Goal: Information Seeking & Learning: Learn about a topic

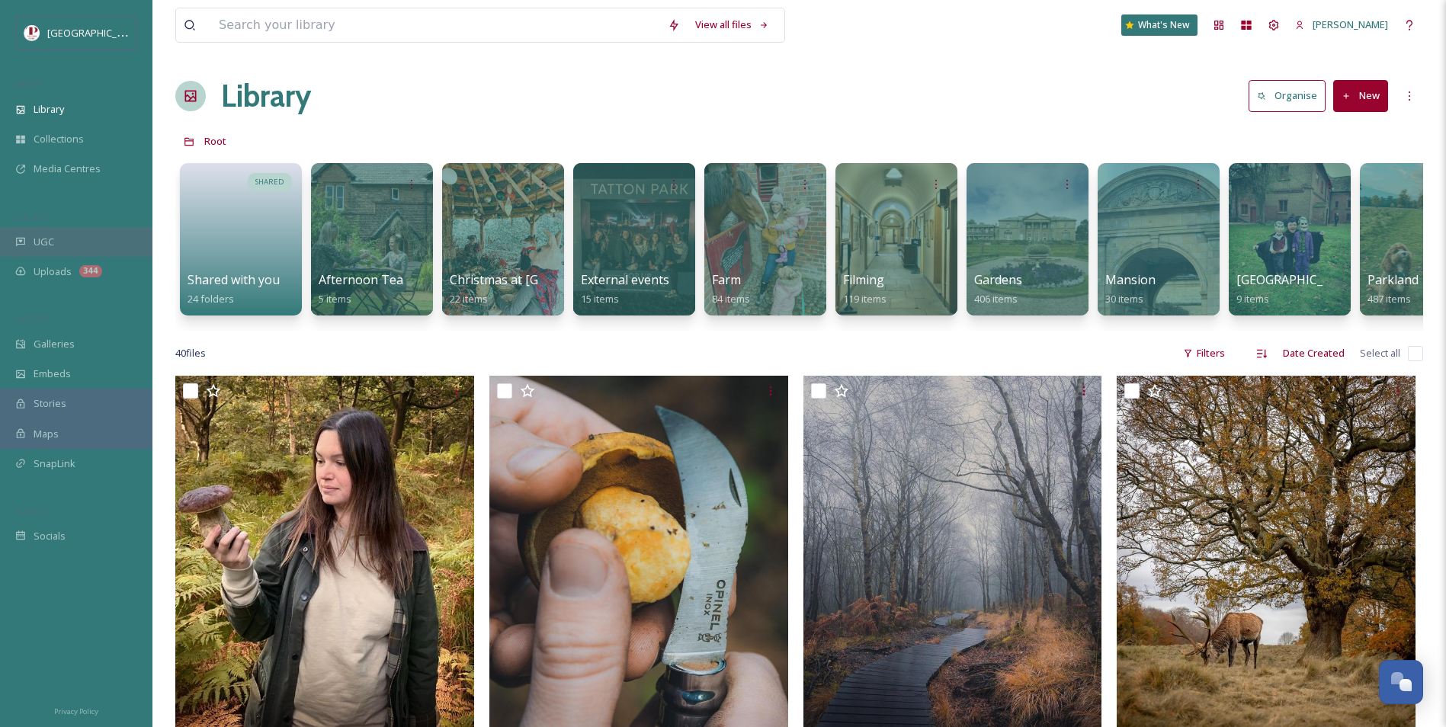
click at [63, 253] on div "UGC" at bounding box center [76, 242] width 152 height 30
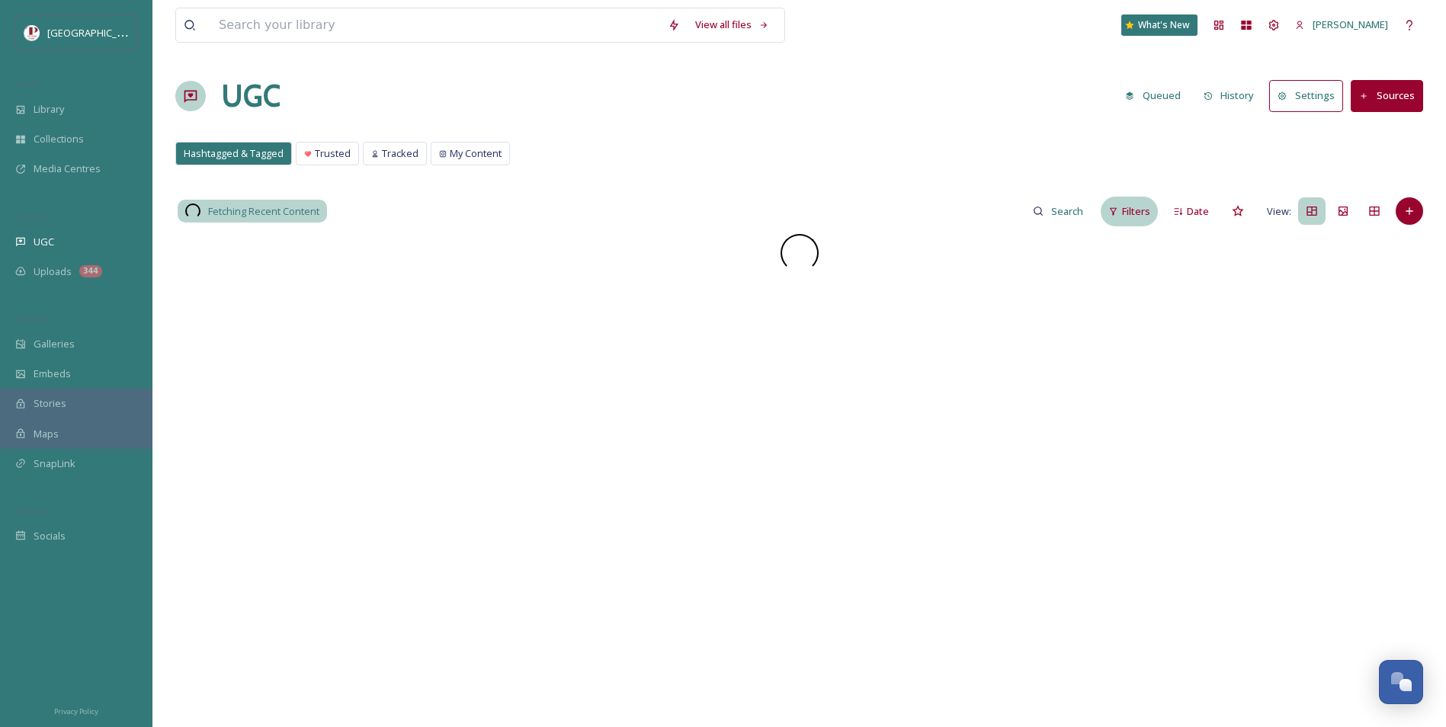
click at [1103, 212] on div "Filters" at bounding box center [1128, 212] width 57 height 30
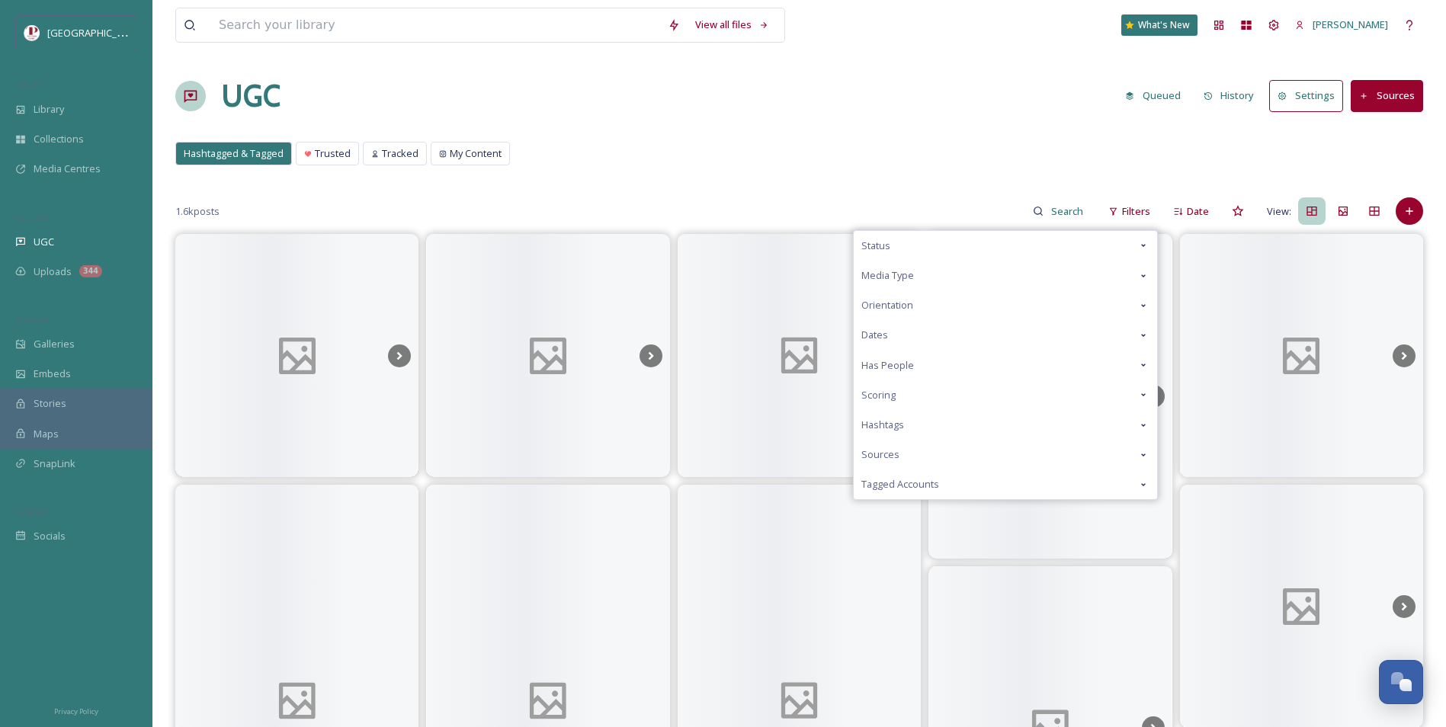
click at [933, 400] on div "Scoring" at bounding box center [1005, 395] width 303 height 30
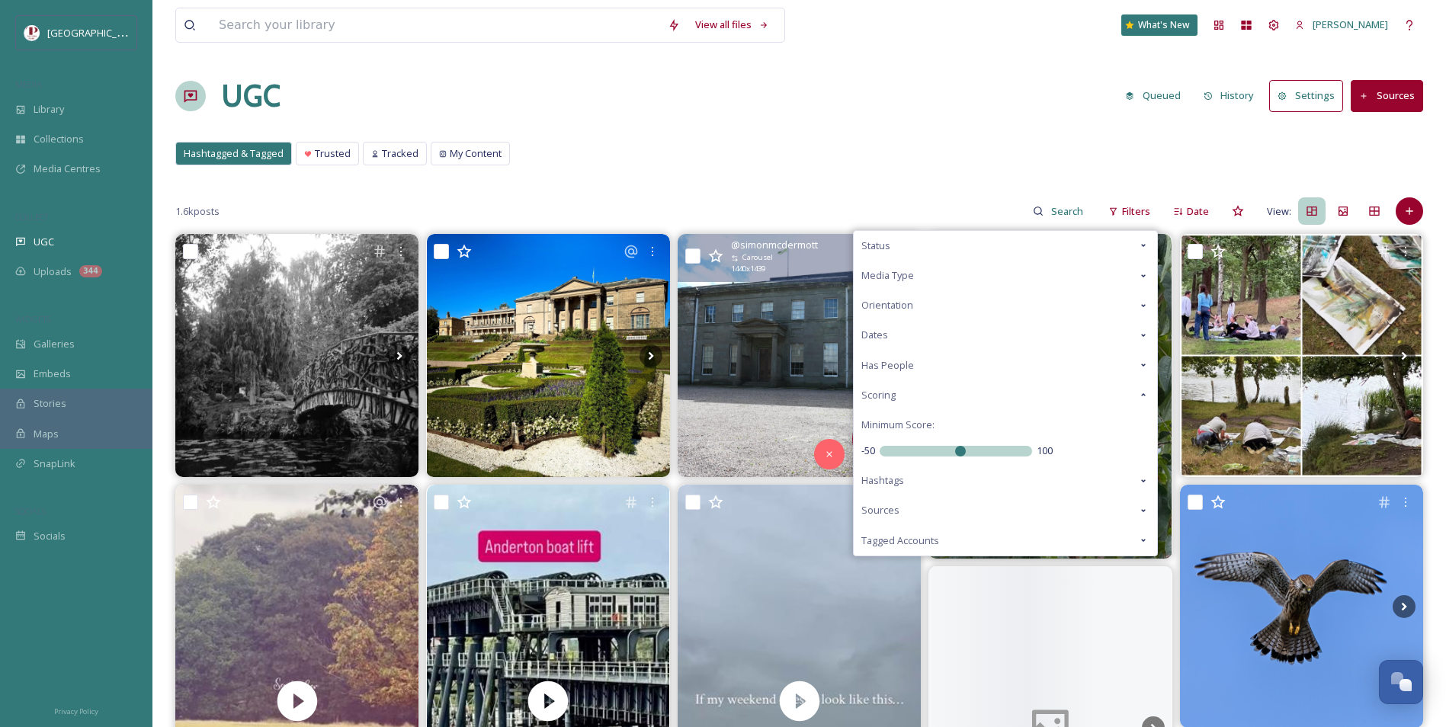
drag, startPoint x: 962, startPoint y: 457, endPoint x: 652, endPoint y: 435, distance: 311.7
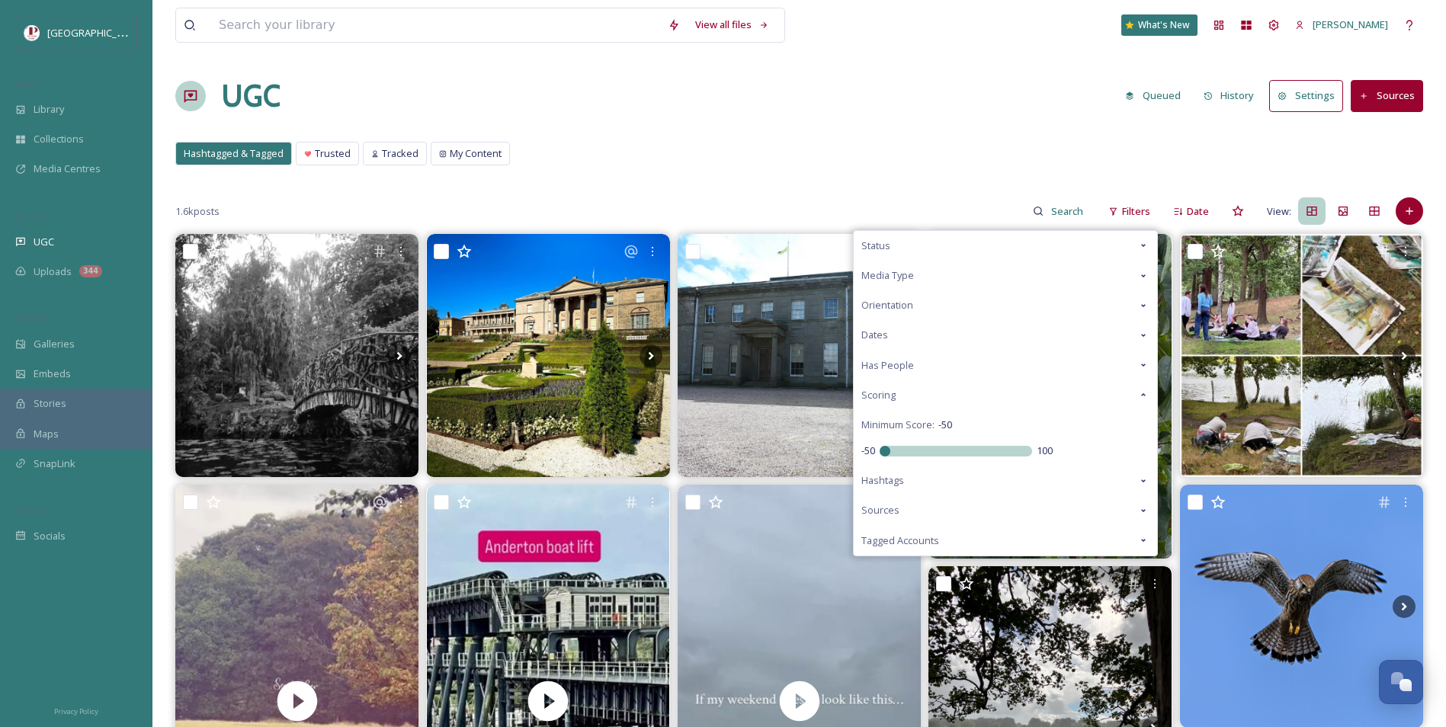
drag, startPoint x: 947, startPoint y: 446, endPoint x: 729, endPoint y: 401, distance: 222.5
type input "-50"
click at [879, 446] on input "range" at bounding box center [955, 451] width 152 height 11
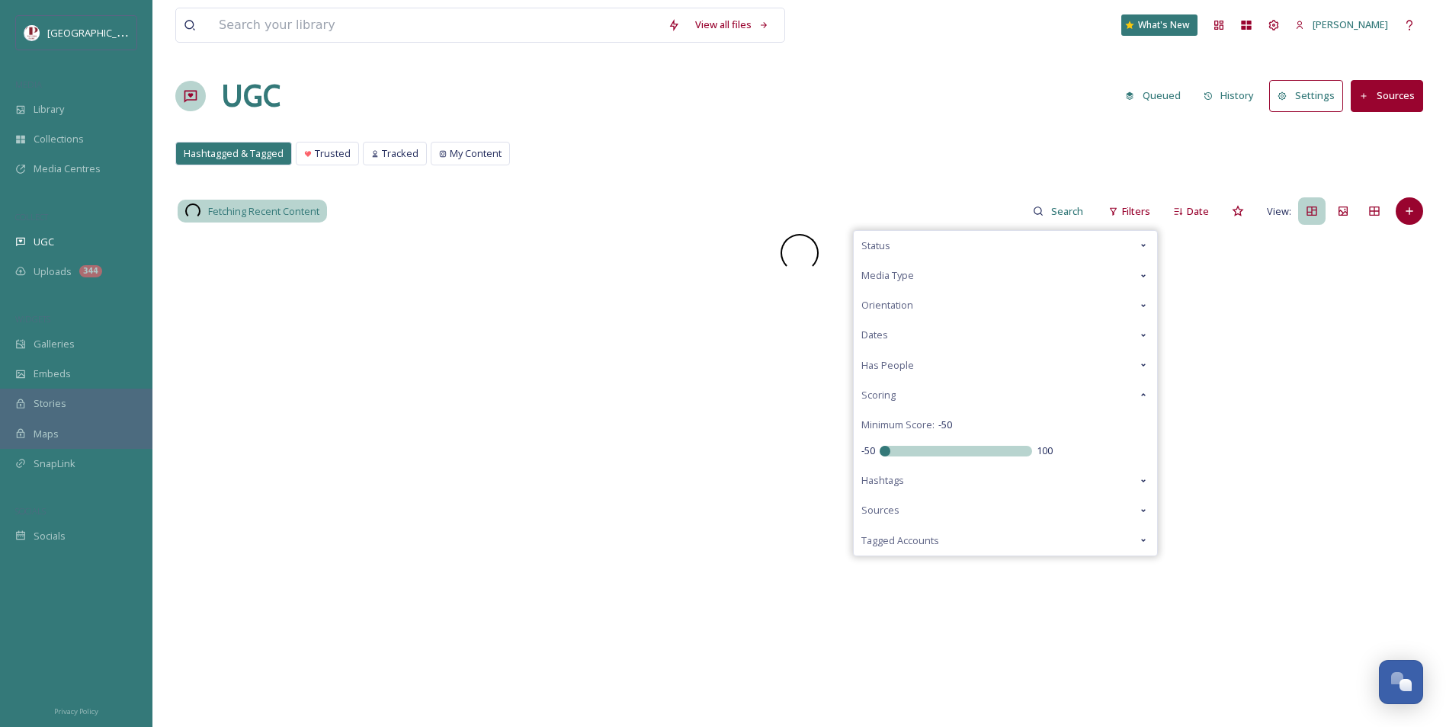
click at [754, 165] on div "Hashtagged & Tagged Trusted Tracked My Content Hashtagged & Tagged Trusted Trac…" at bounding box center [799, 157] width 1248 height 31
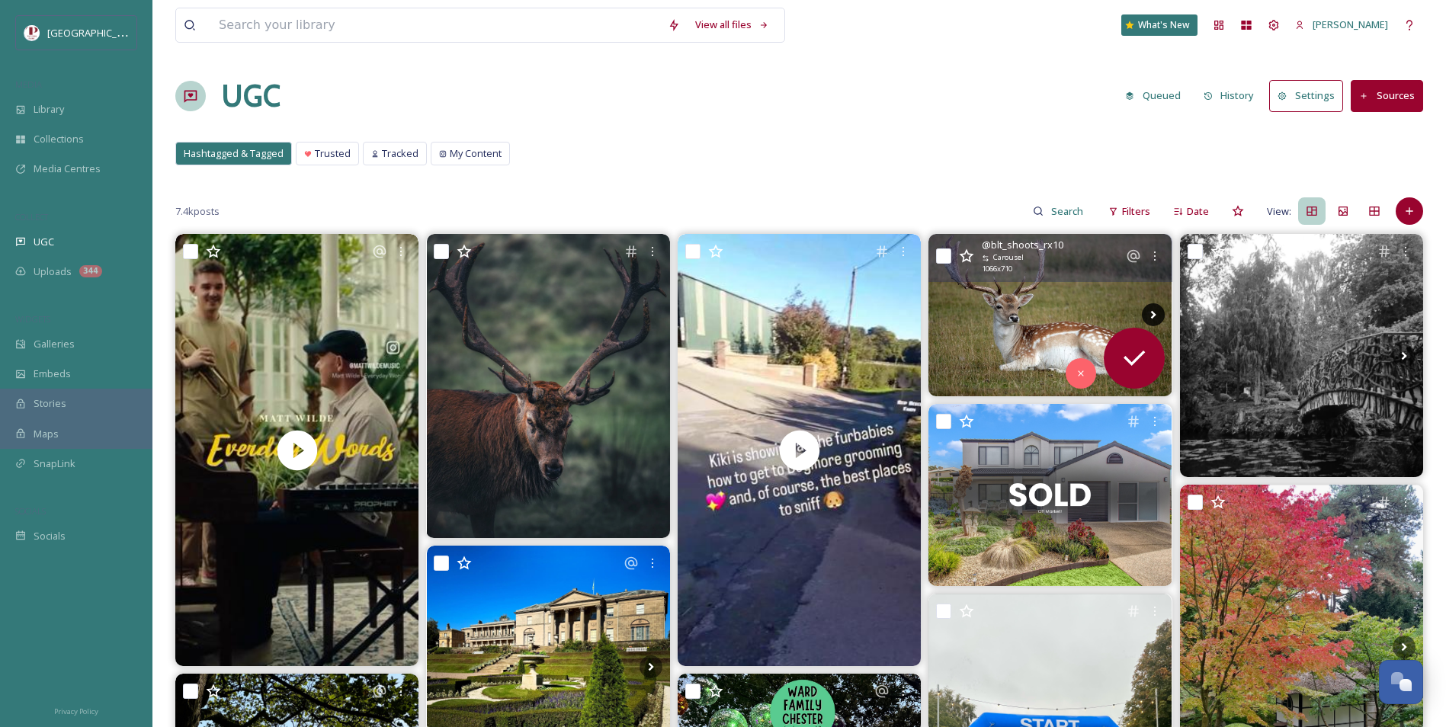
click at [1154, 311] on icon at bounding box center [1153, 314] width 23 height 23
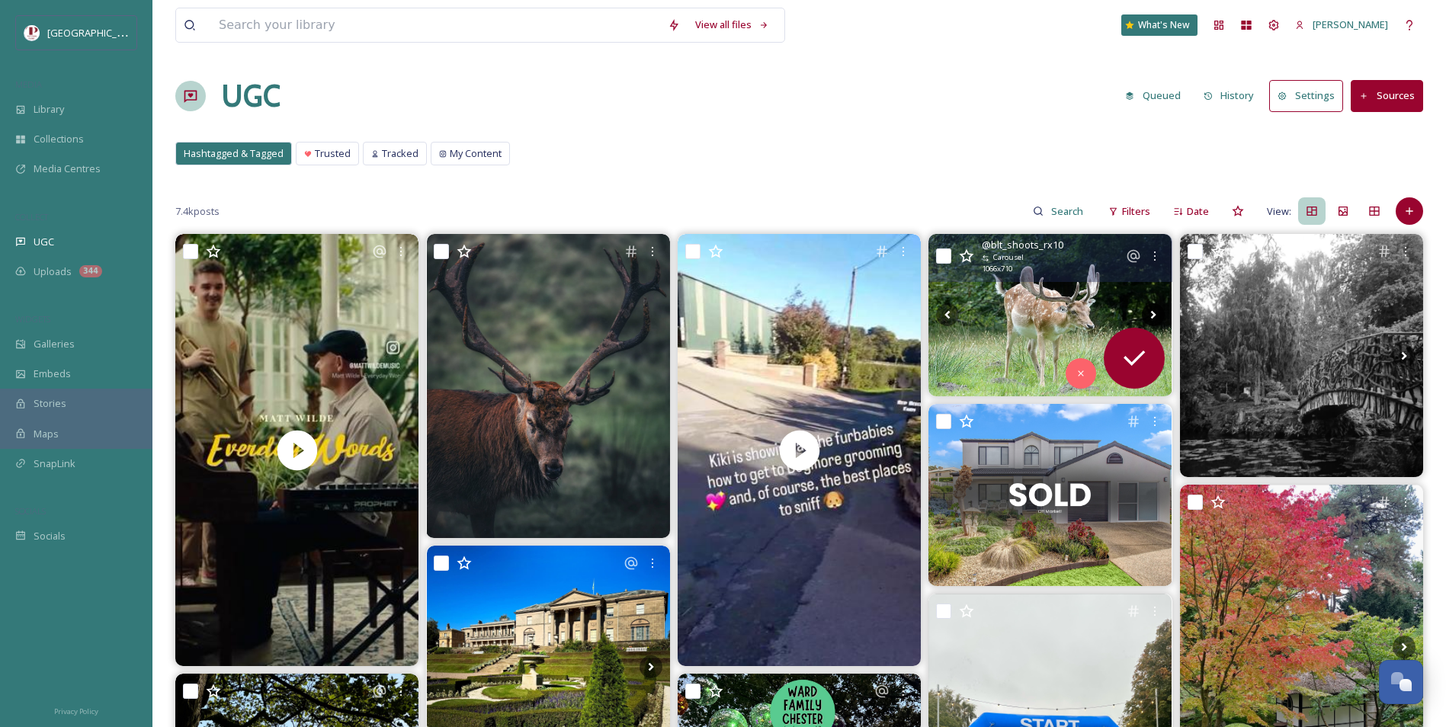
click at [1154, 311] on icon at bounding box center [1153, 314] width 23 height 23
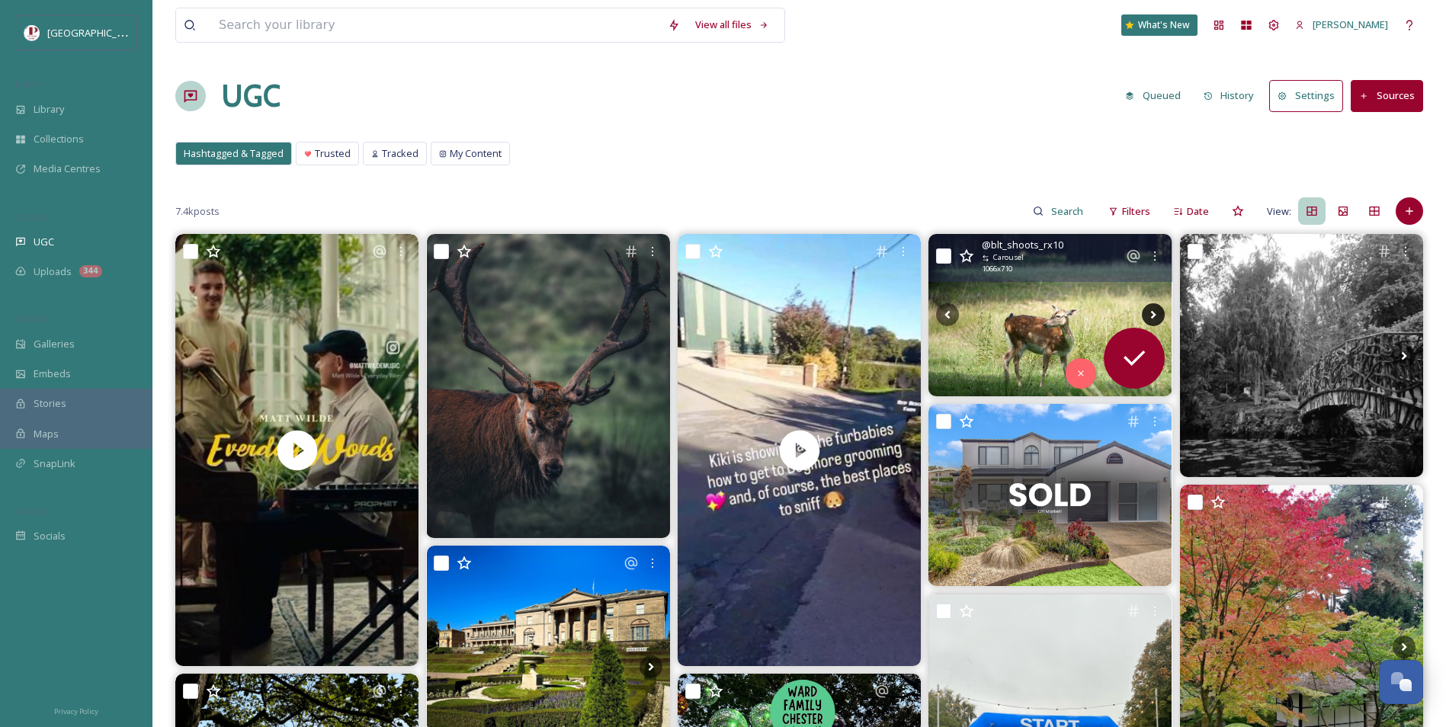
click at [1154, 311] on icon at bounding box center [1153, 314] width 23 height 23
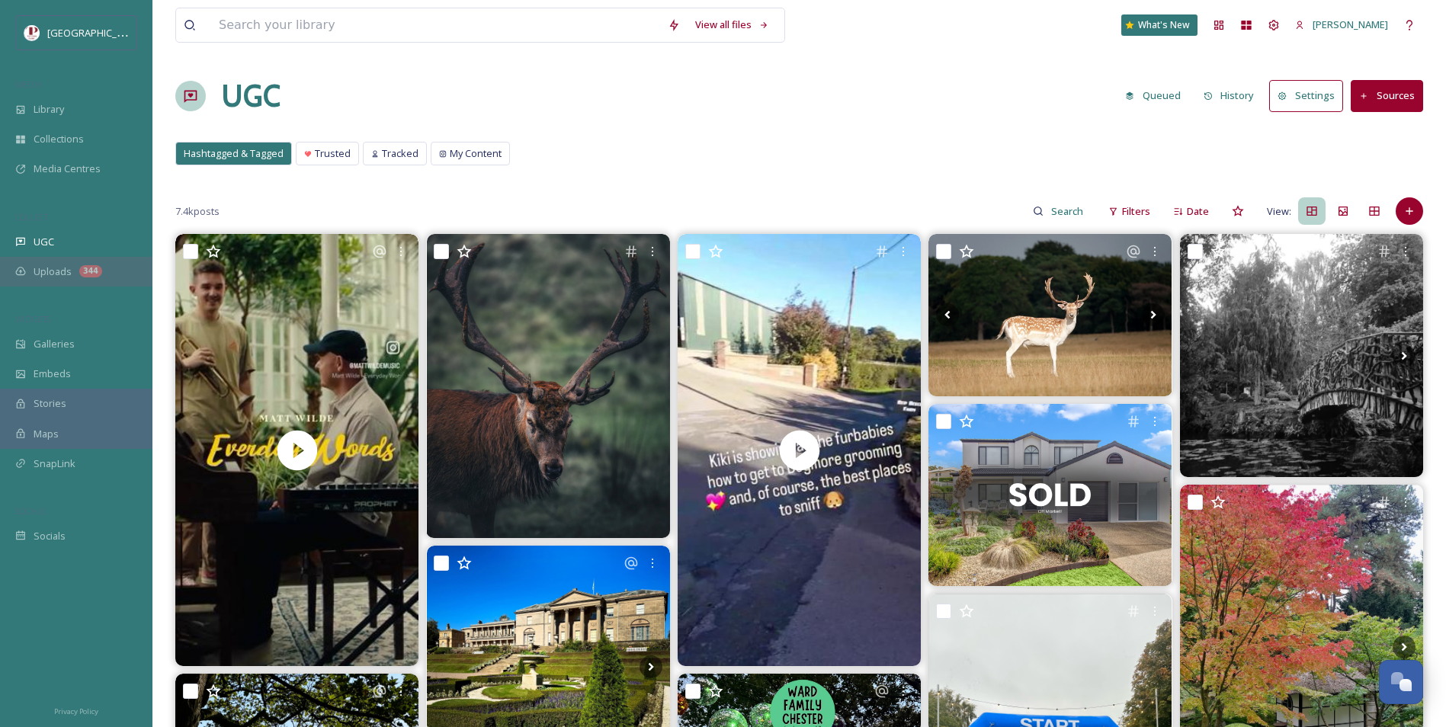
click at [72, 269] on div "Uploads 344" at bounding box center [76, 272] width 152 height 30
